Goal: Information Seeking & Learning: Find specific fact

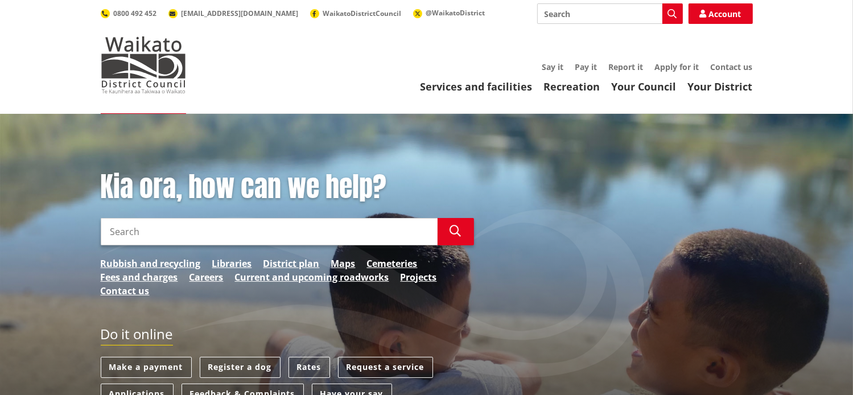
click at [600, 10] on input "Search" at bounding box center [610, 13] width 146 height 20
click at [170, 233] on input "Search" at bounding box center [269, 231] width 337 height 27
type input "producer statement"
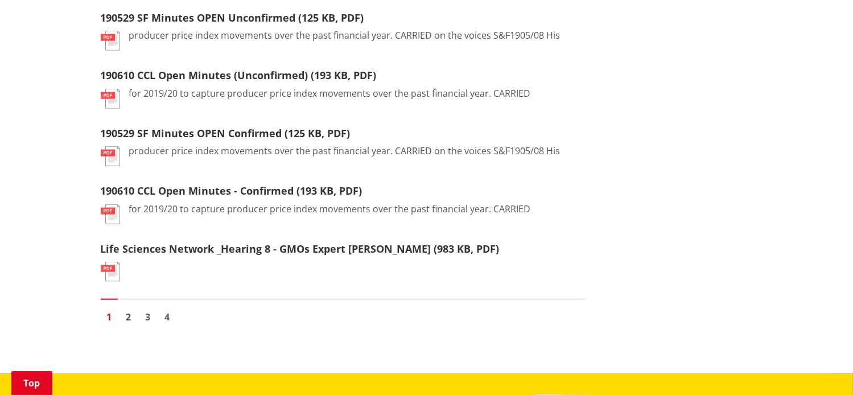
scroll to position [1365, 0]
